Goal: Find specific page/section: Find specific page/section

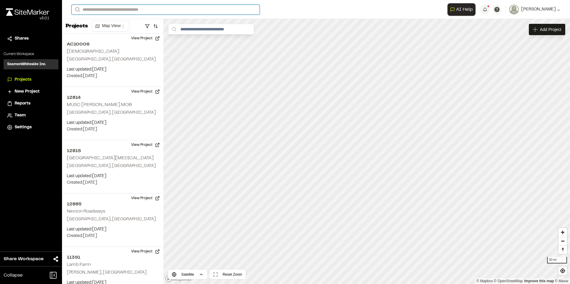
click at [91, 10] on input "Search" at bounding box center [165, 10] width 188 height 10
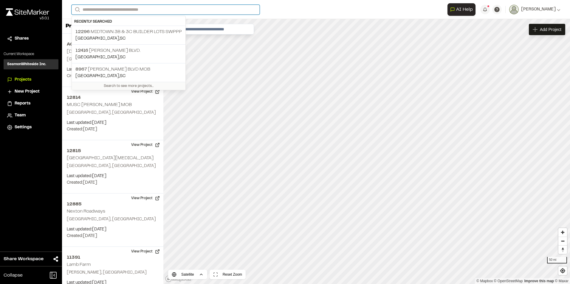
type input "*"
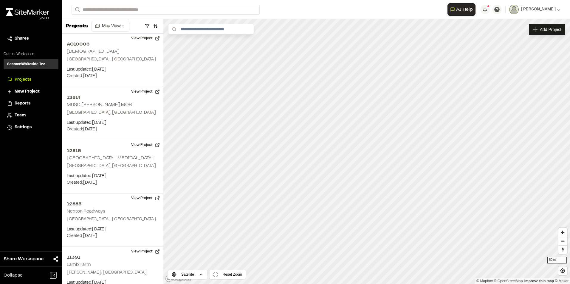
click at [122, 35] on p "[GEOGRAPHIC_DATA] , [GEOGRAPHIC_DATA]" at bounding box center [128, 38] width 106 height 7
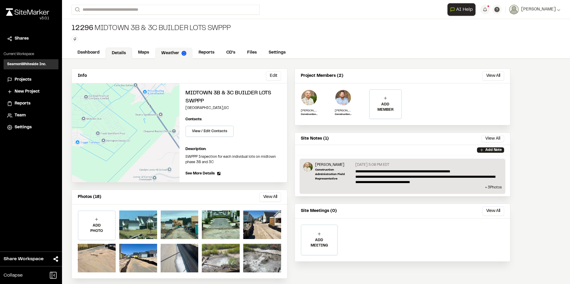
click at [171, 54] on link "Weather" at bounding box center [174, 53] width 38 height 11
